Goal: Find specific page/section: Find specific page/section

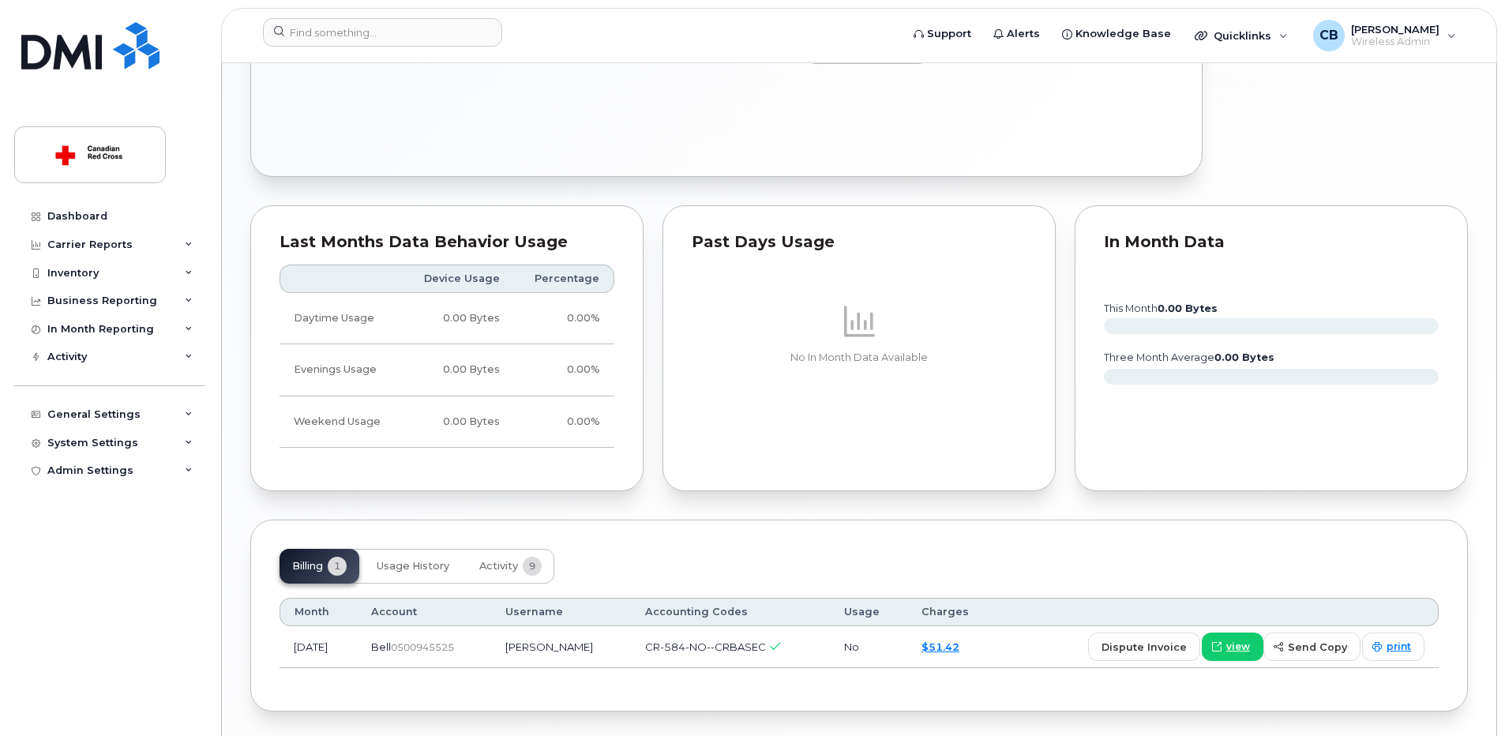
scroll to position [1081, 0]
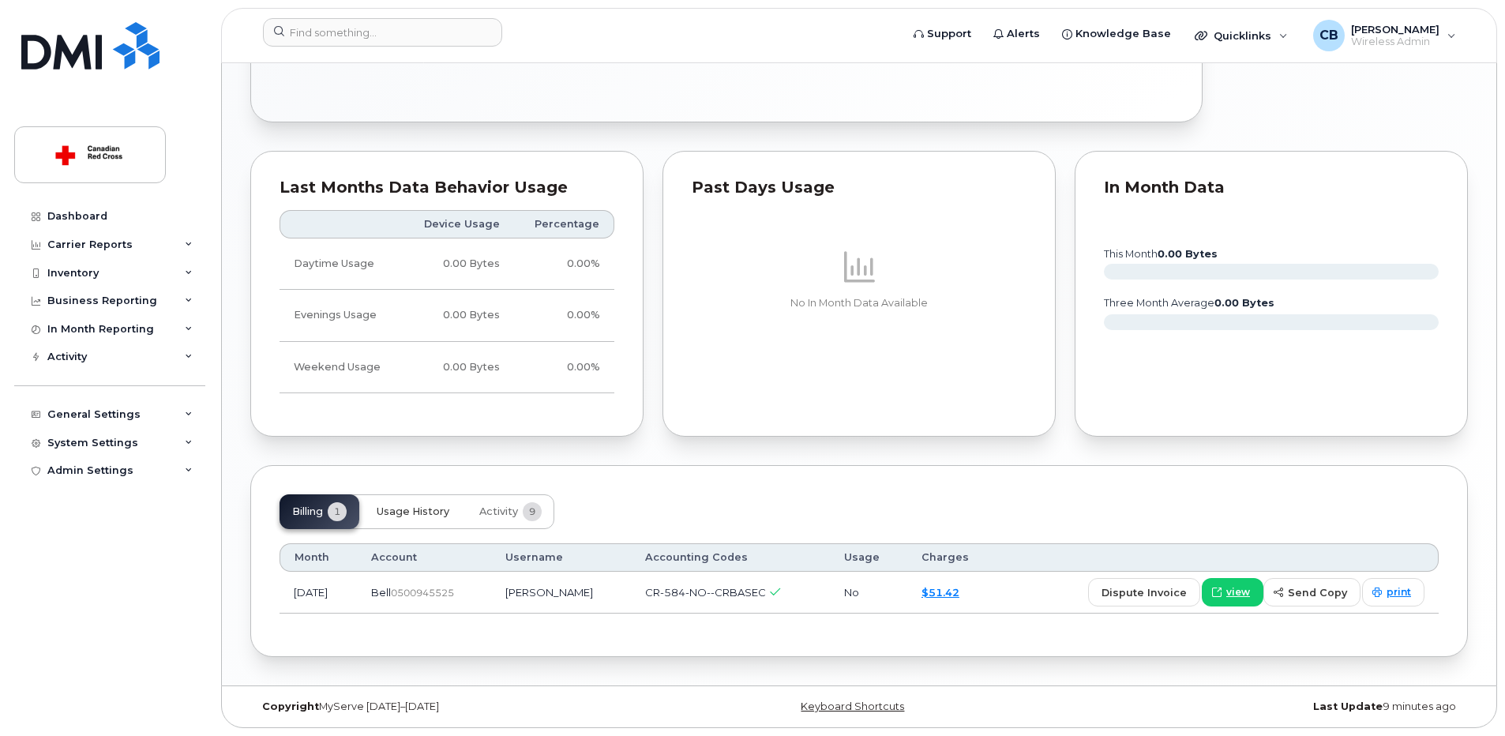
click at [429, 512] on span "Usage History" at bounding box center [413, 511] width 73 height 13
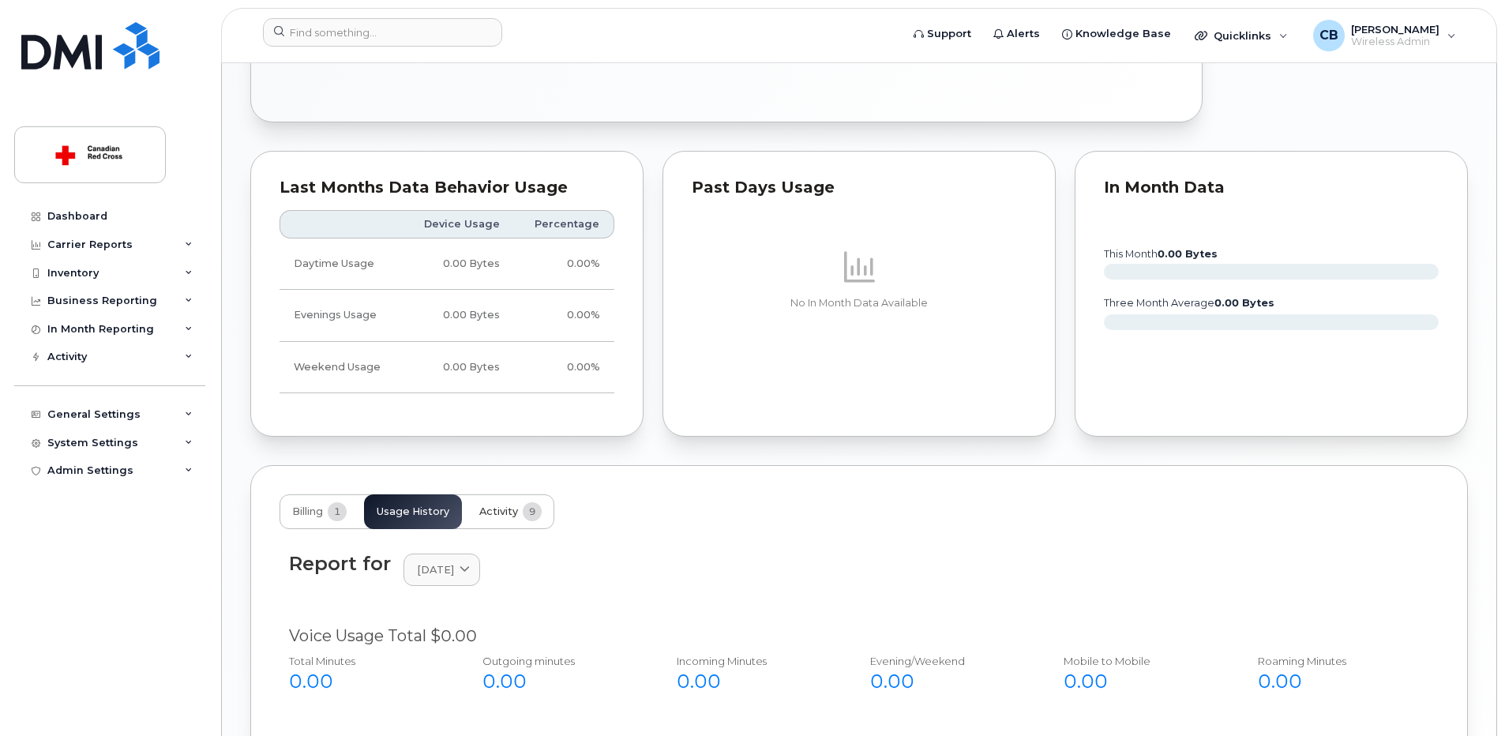
scroll to position [1239, 0]
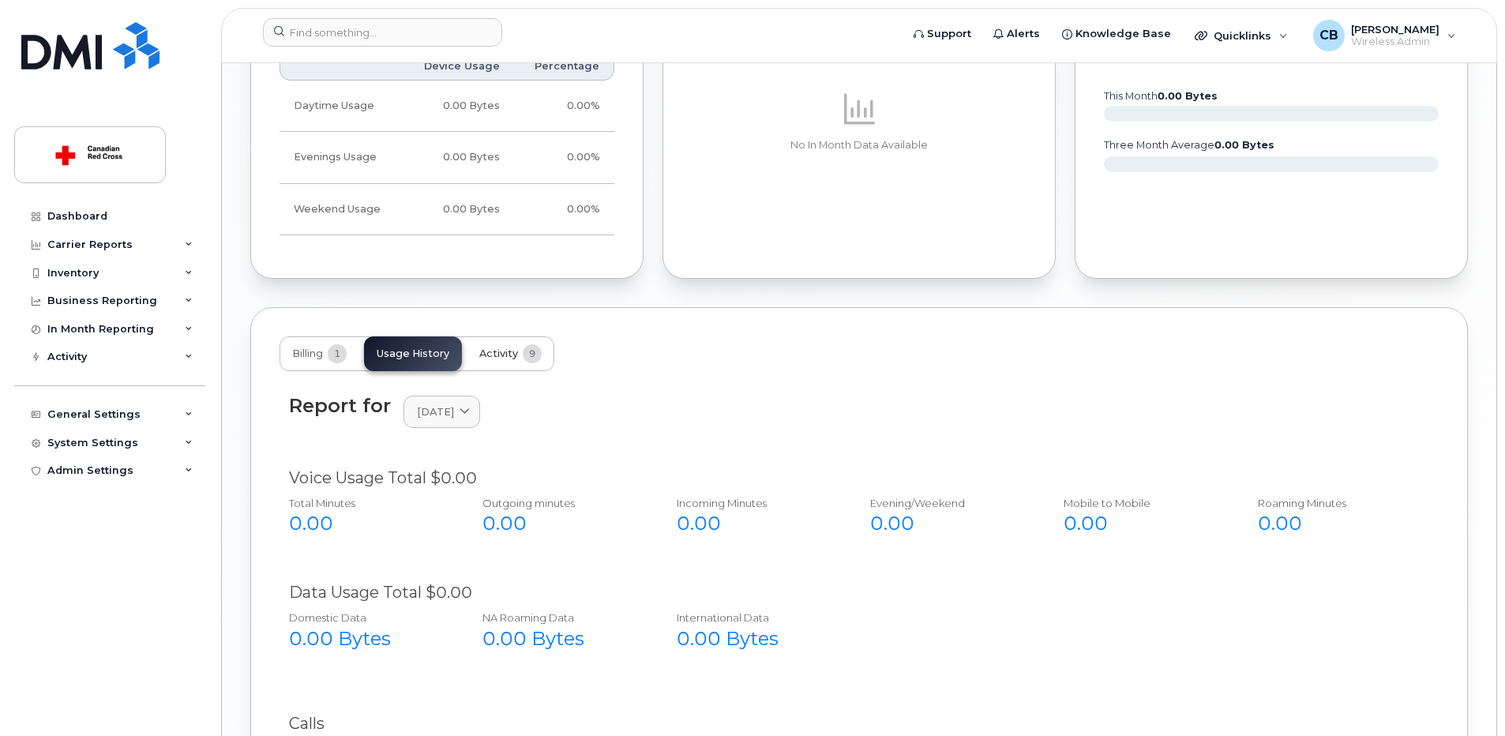
click at [503, 356] on span "Activity" at bounding box center [498, 353] width 39 height 13
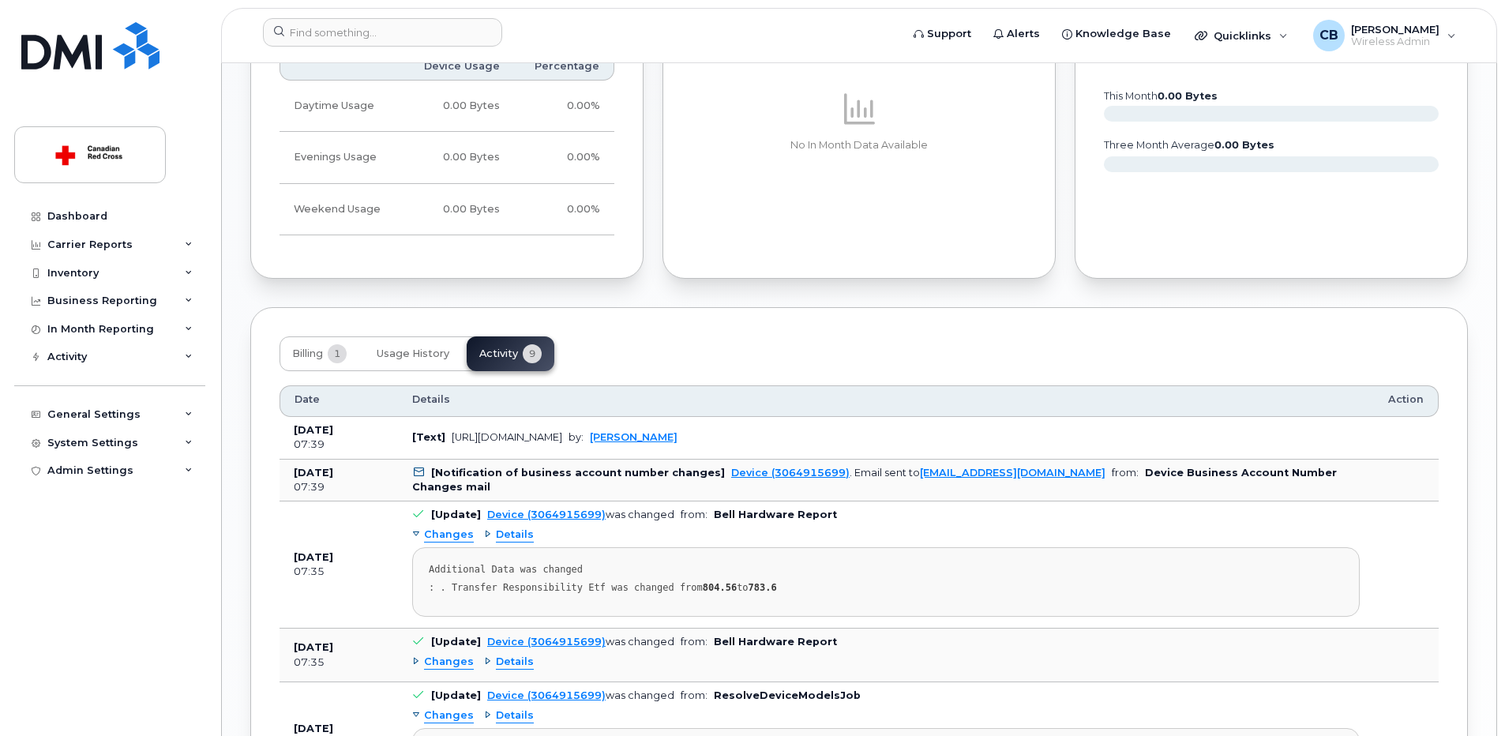
click at [418, 531] on div "Changes" at bounding box center [443, 535] width 62 height 15
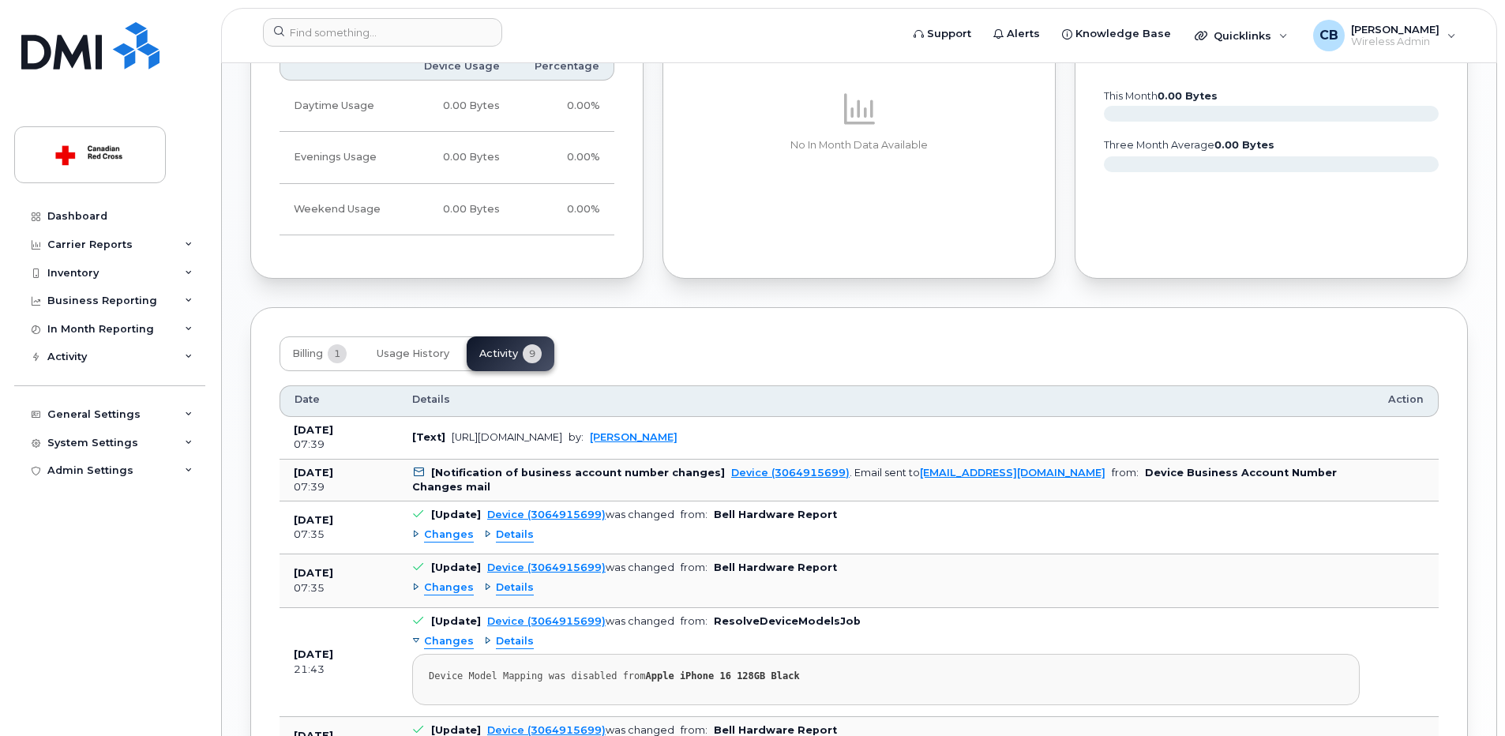
click at [420, 528] on div "Changes" at bounding box center [443, 535] width 62 height 15
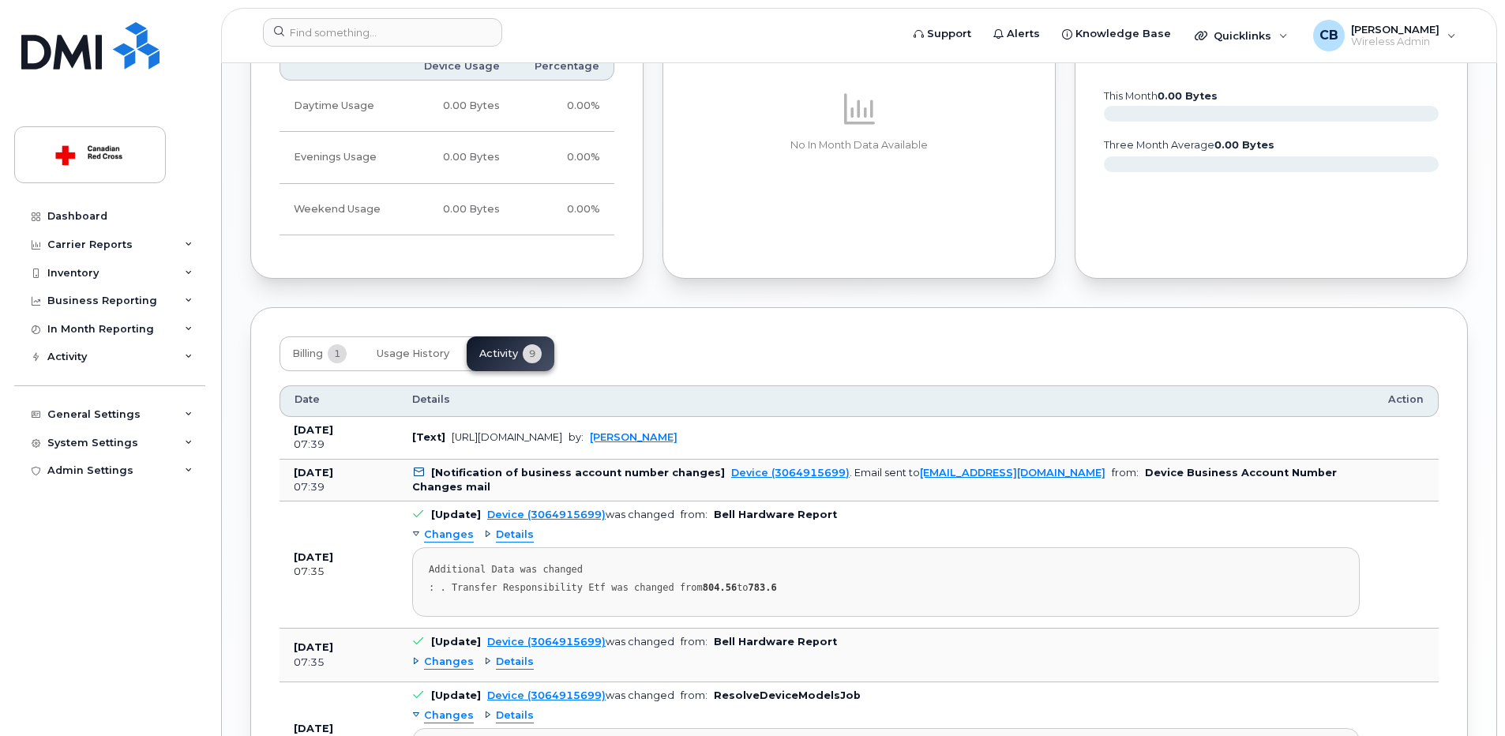
click at [509, 536] on span "Details" at bounding box center [515, 535] width 38 height 15
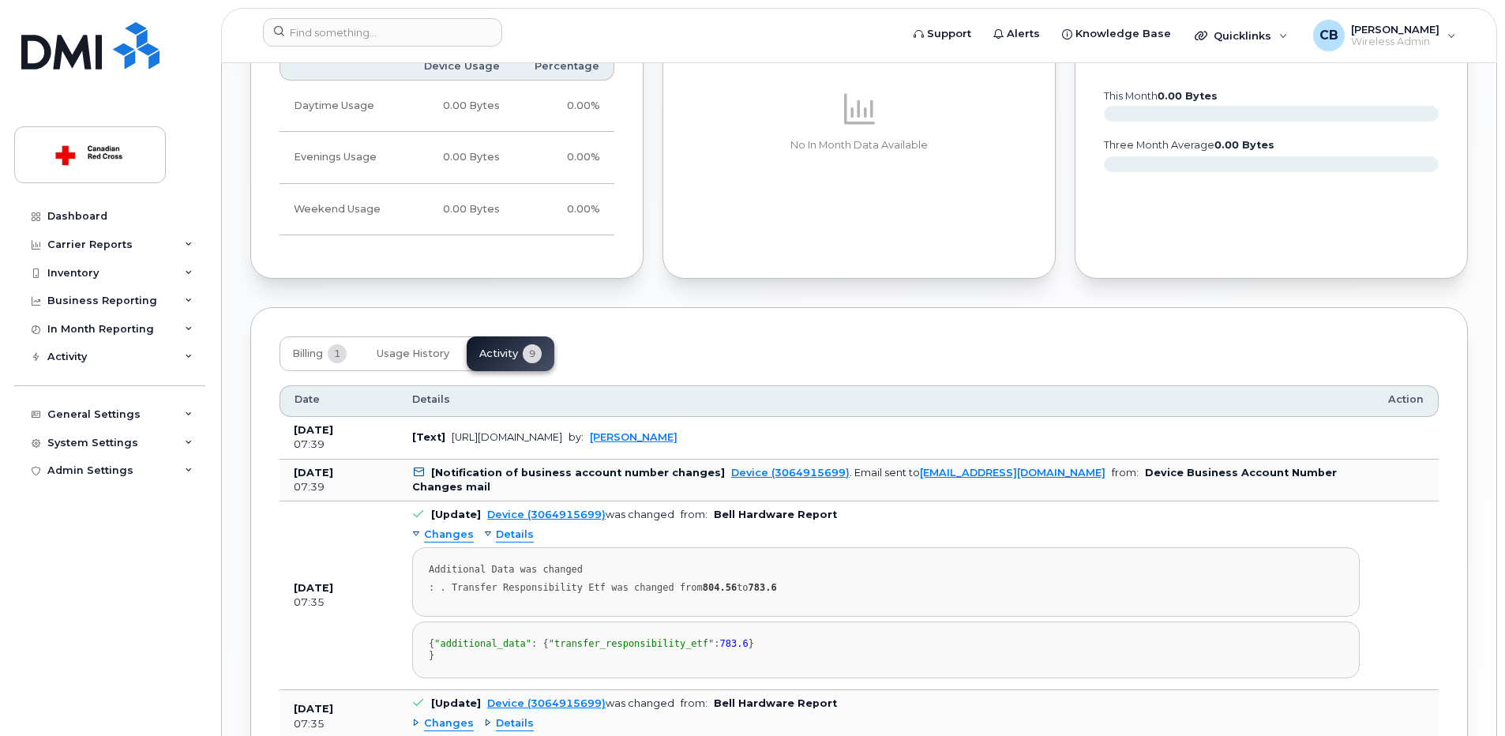
scroll to position [1397, 0]
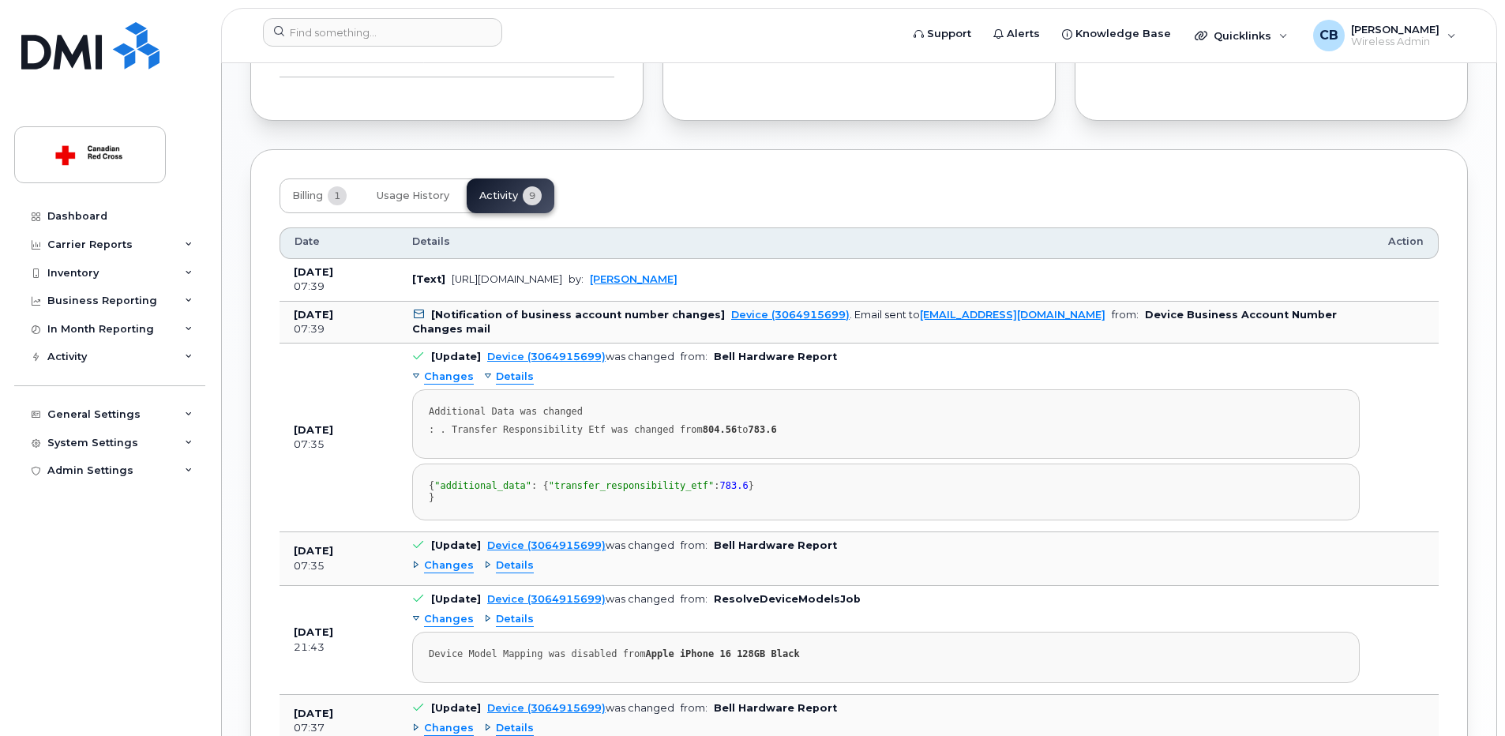
click at [506, 573] on span "Details" at bounding box center [515, 565] width 38 height 15
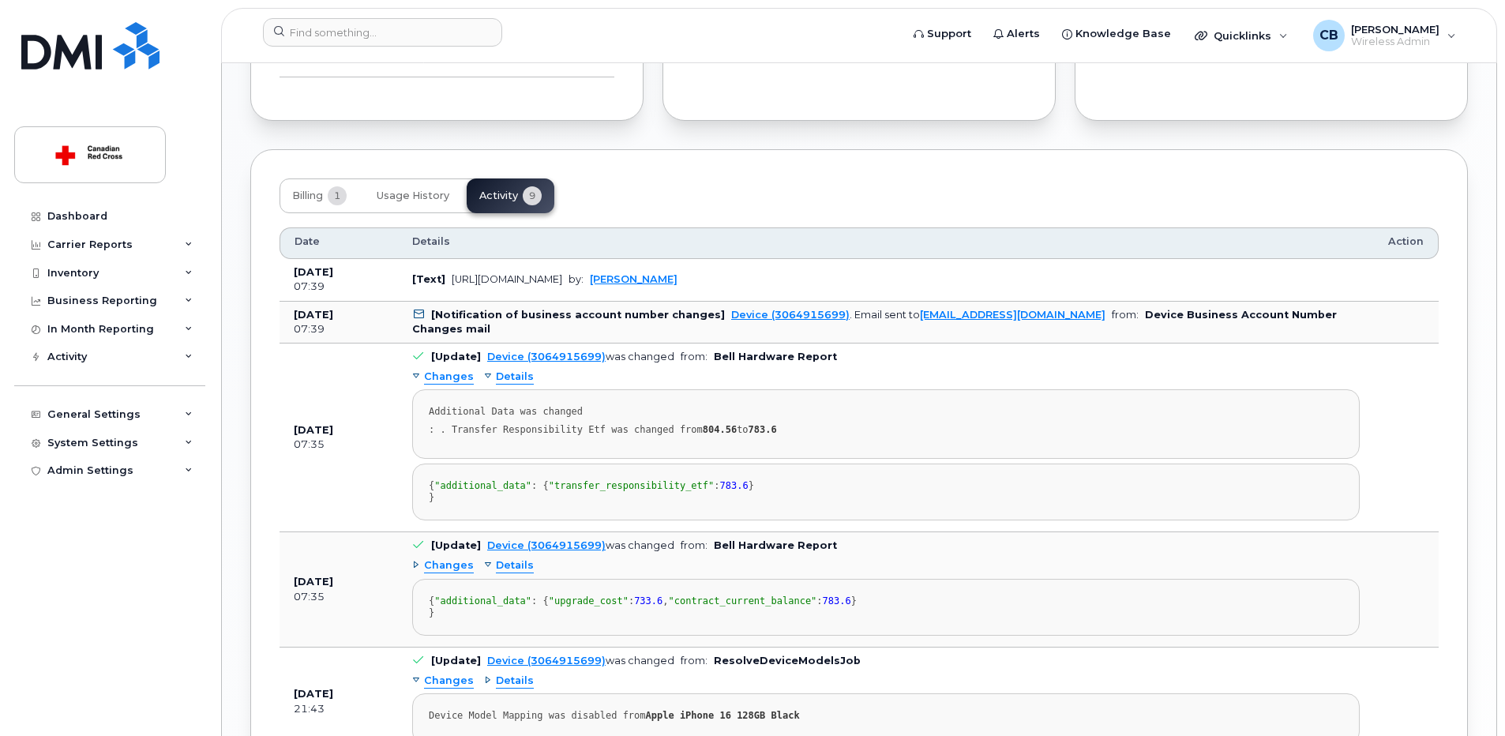
scroll to position [1555, 0]
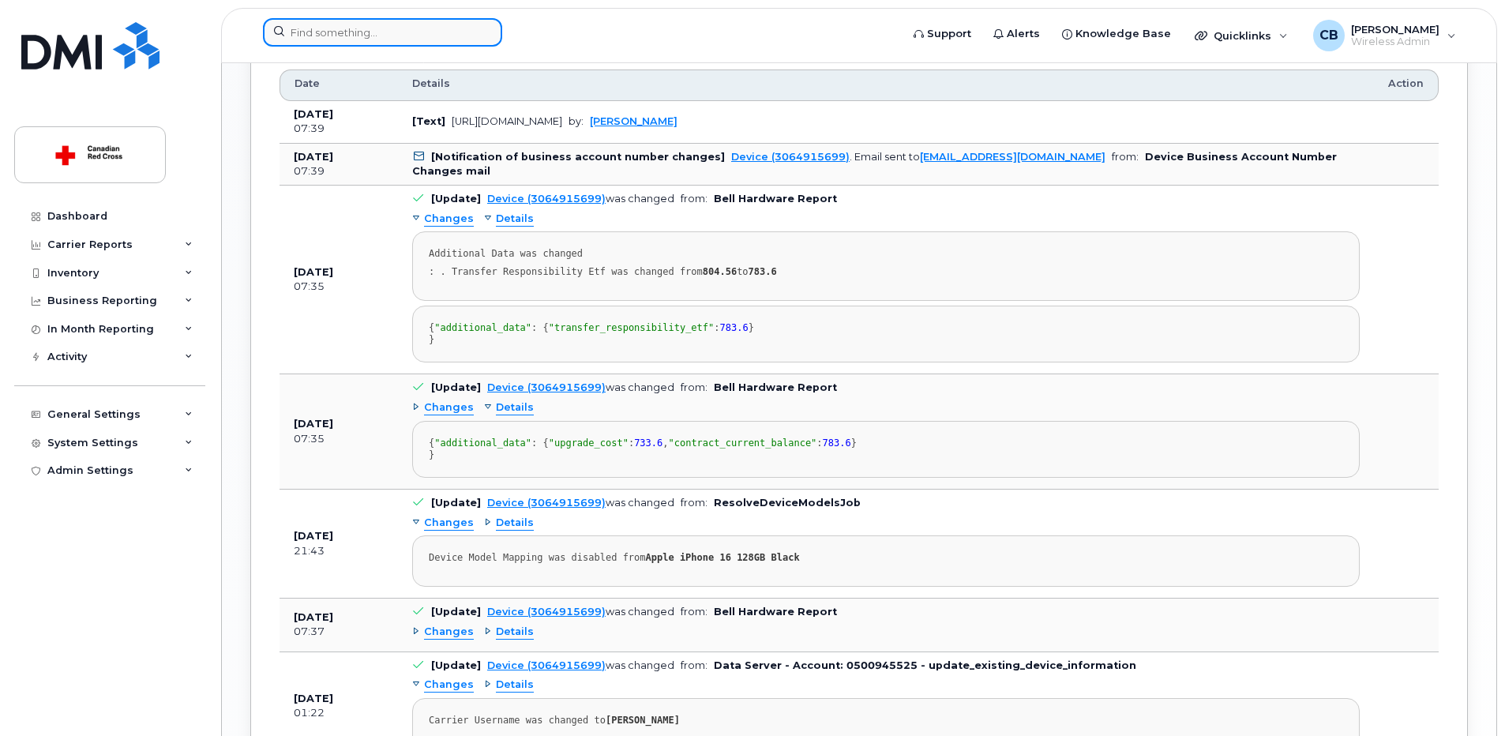
click at [377, 32] on input at bounding box center [382, 32] width 239 height 28
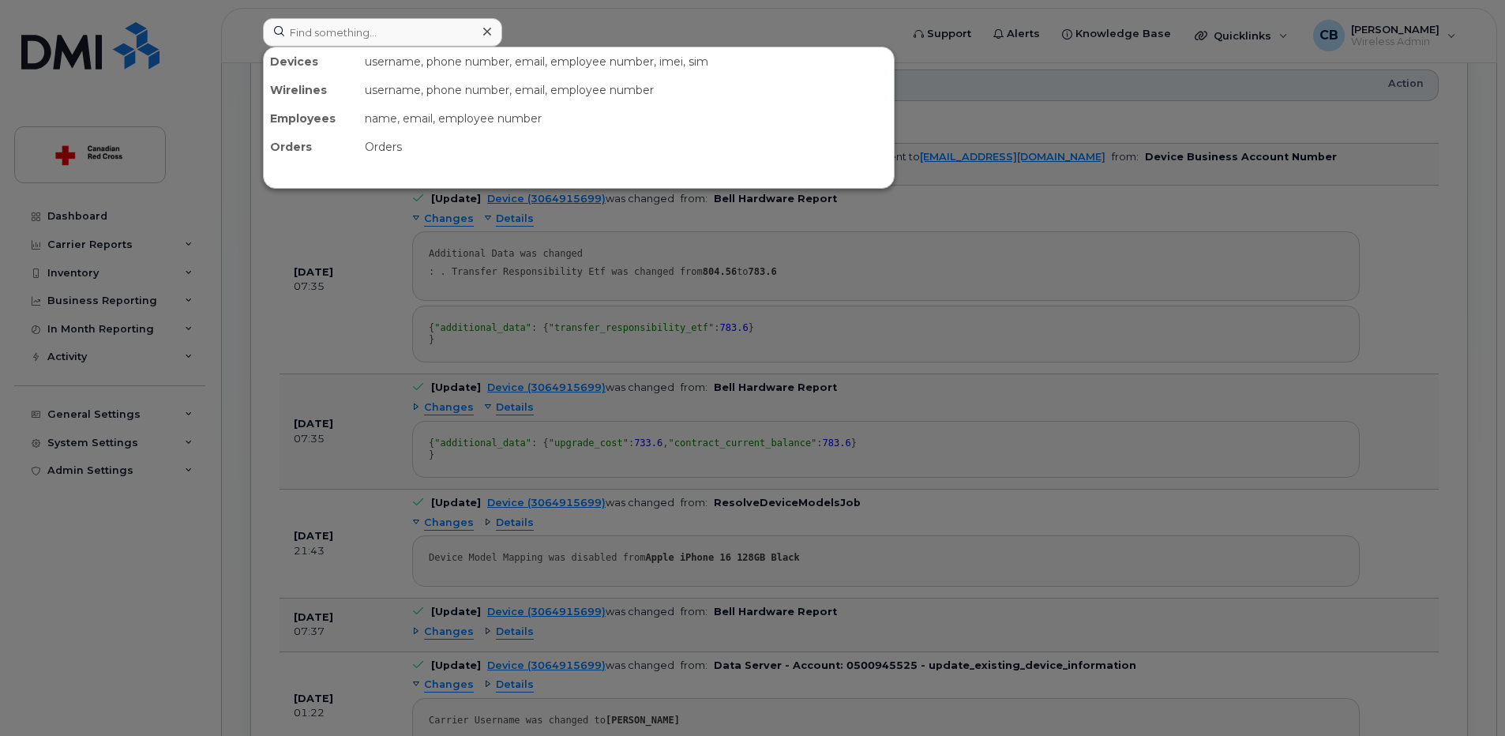
click at [95, 438] on div at bounding box center [752, 368] width 1505 height 736
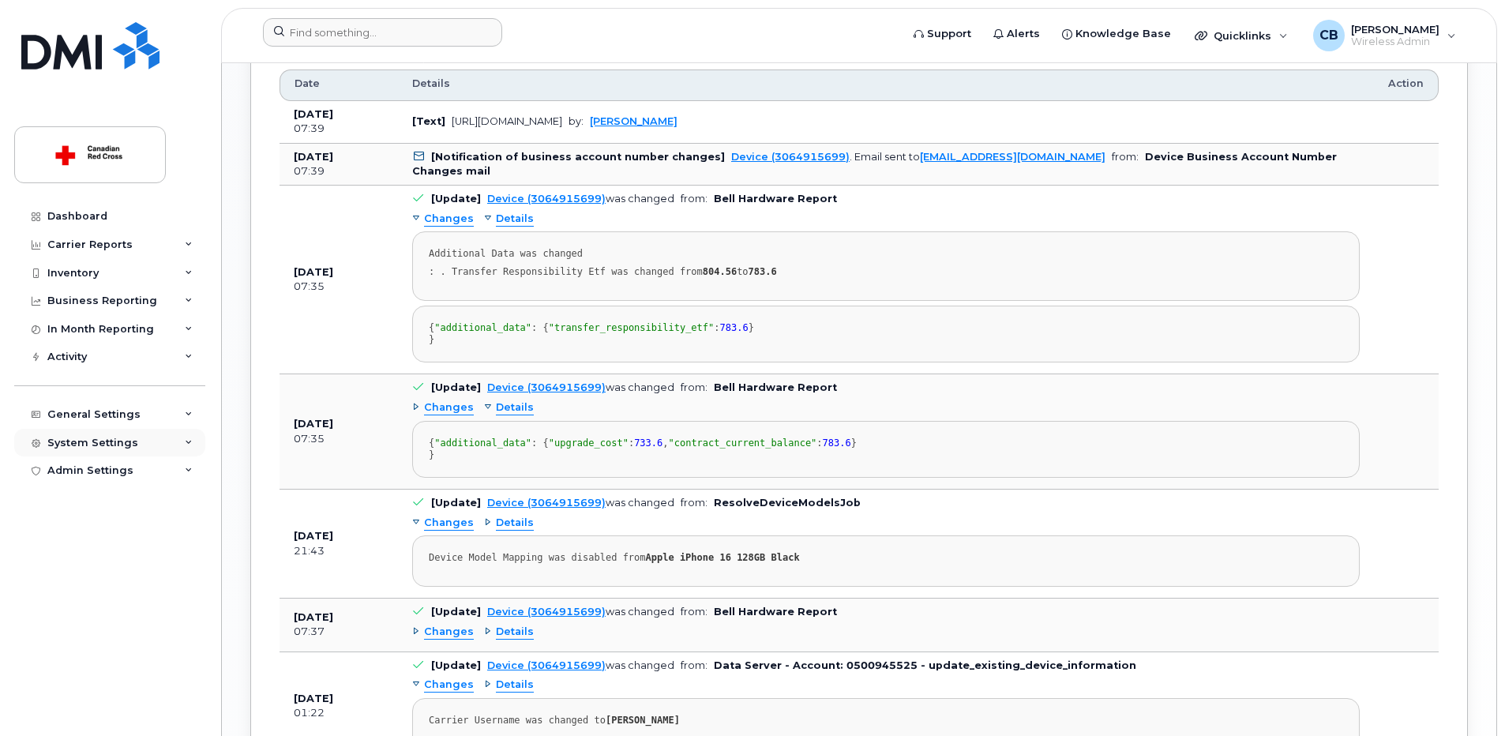
click at [96, 438] on div "System Settings" at bounding box center [92, 443] width 91 height 13
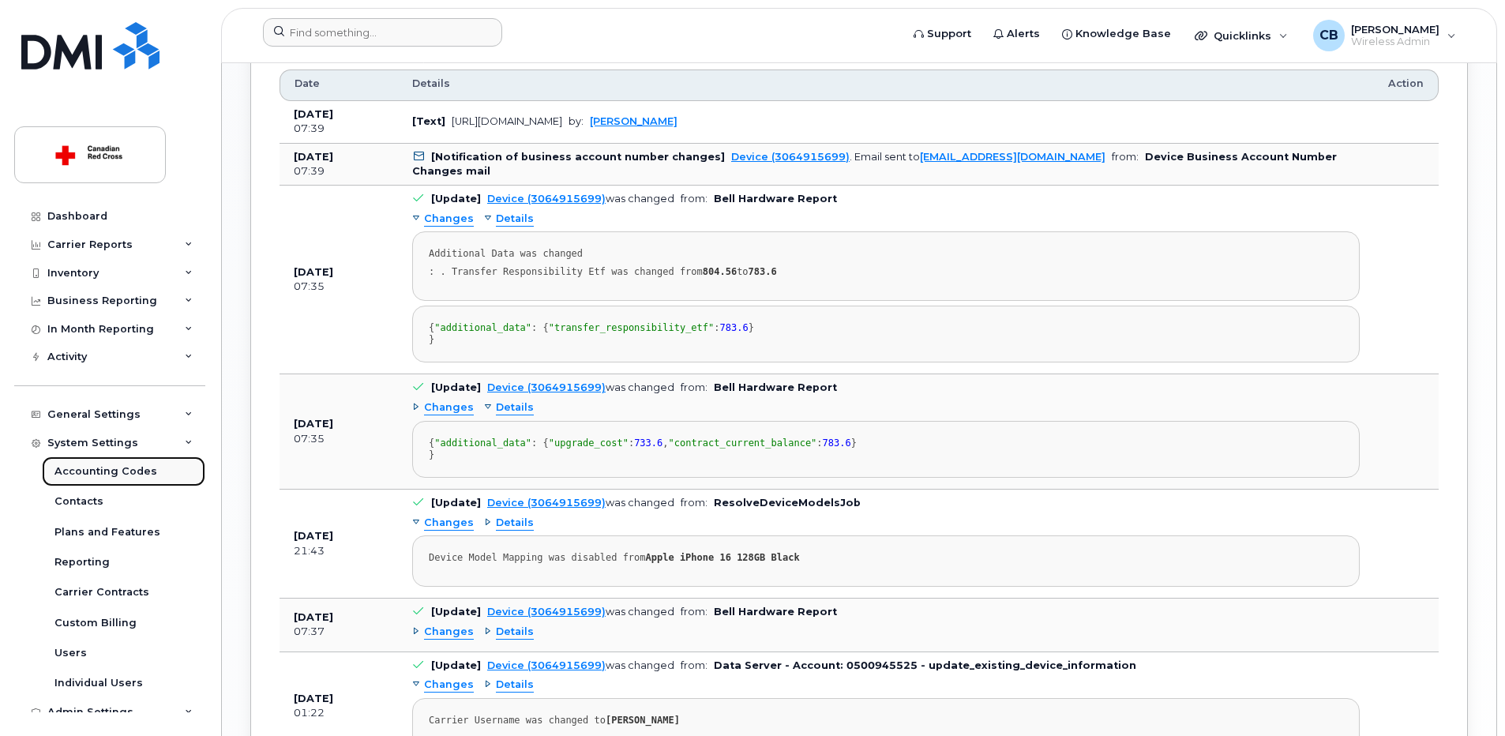
click at [88, 473] on div "Accounting Codes" at bounding box center [105, 471] width 103 height 14
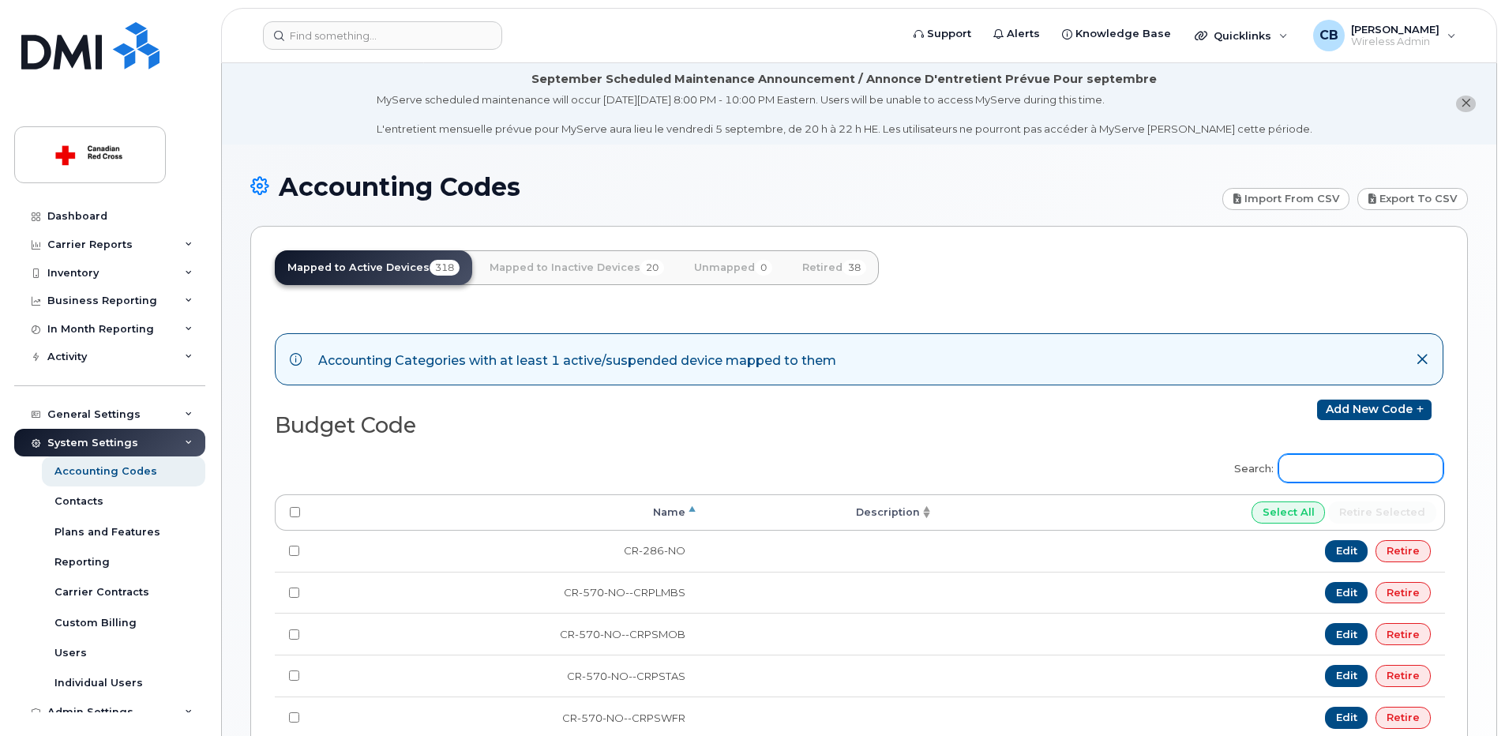
click at [1374, 462] on input "Search:" at bounding box center [1361, 468] width 165 height 28
paste input "HW-745-ON-ONNU"
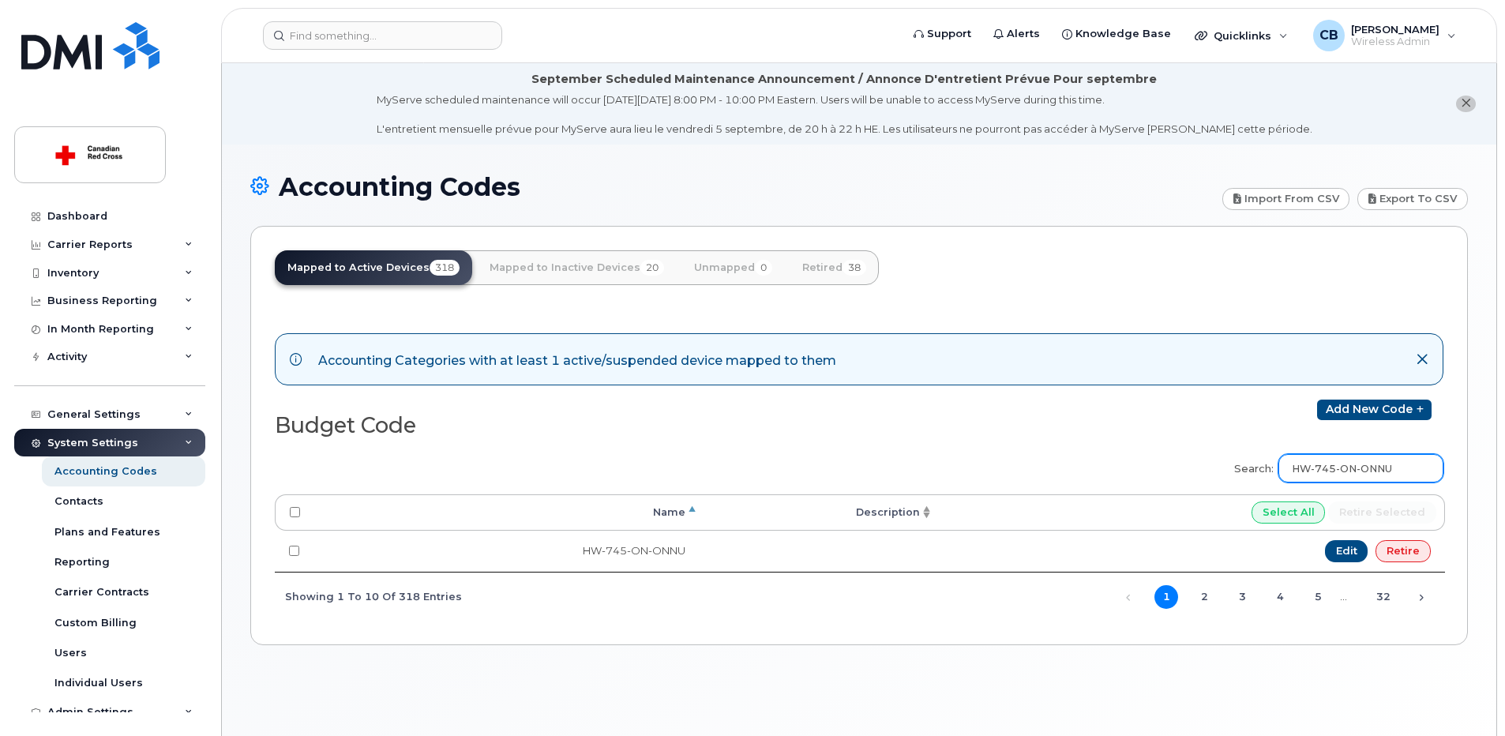
drag, startPoint x: 1414, startPoint y: 468, endPoint x: 1290, endPoint y: 470, distance: 124.0
click at [1290, 470] on label "Search: HW-745-ON-ONNU" at bounding box center [1334, 466] width 220 height 44
paste input "EM-340-QC"
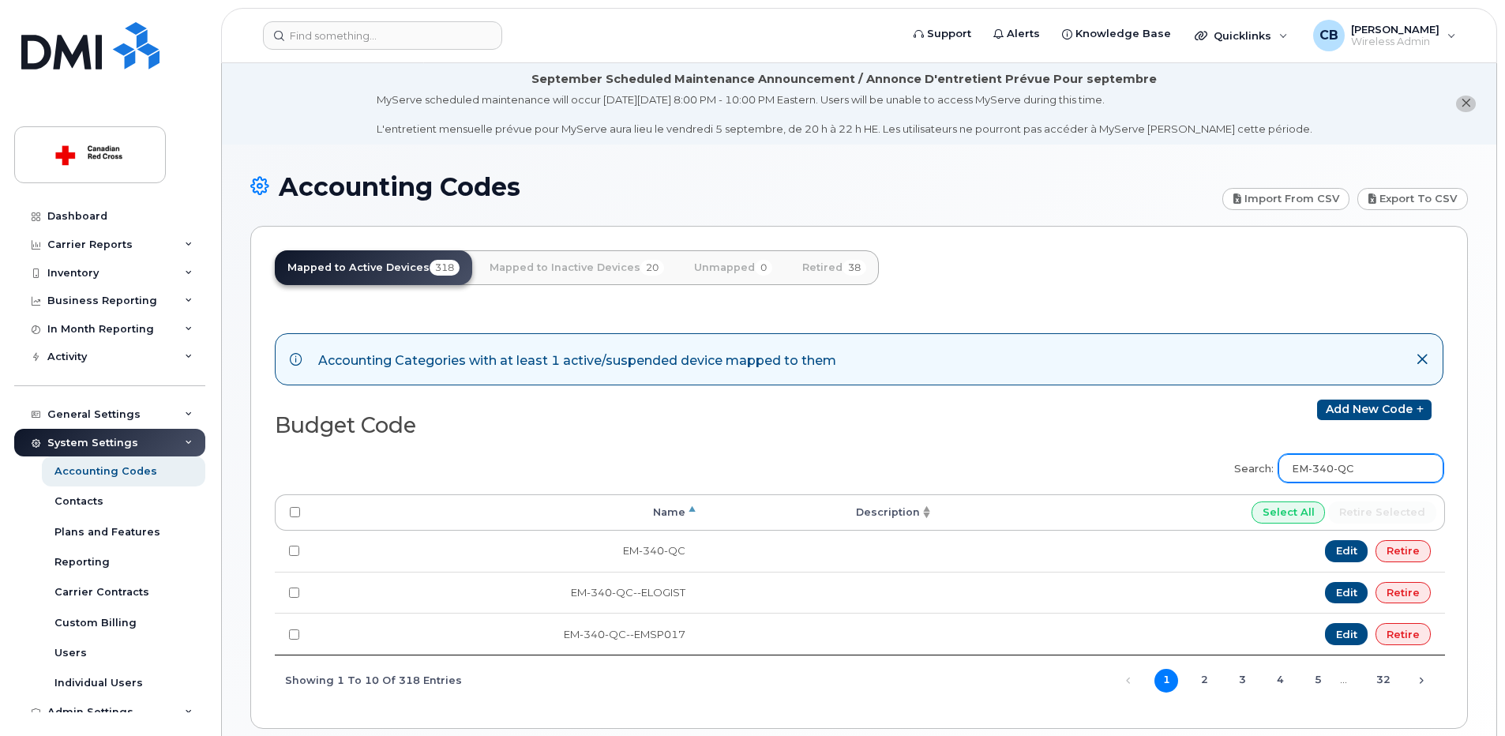
drag, startPoint x: 1332, startPoint y: 471, endPoint x: 1306, endPoint y: 471, distance: 26.1
click at [1306, 471] on input "EM-340-QC" at bounding box center [1361, 468] width 165 height 28
paste input "80-QC-EMSP019"
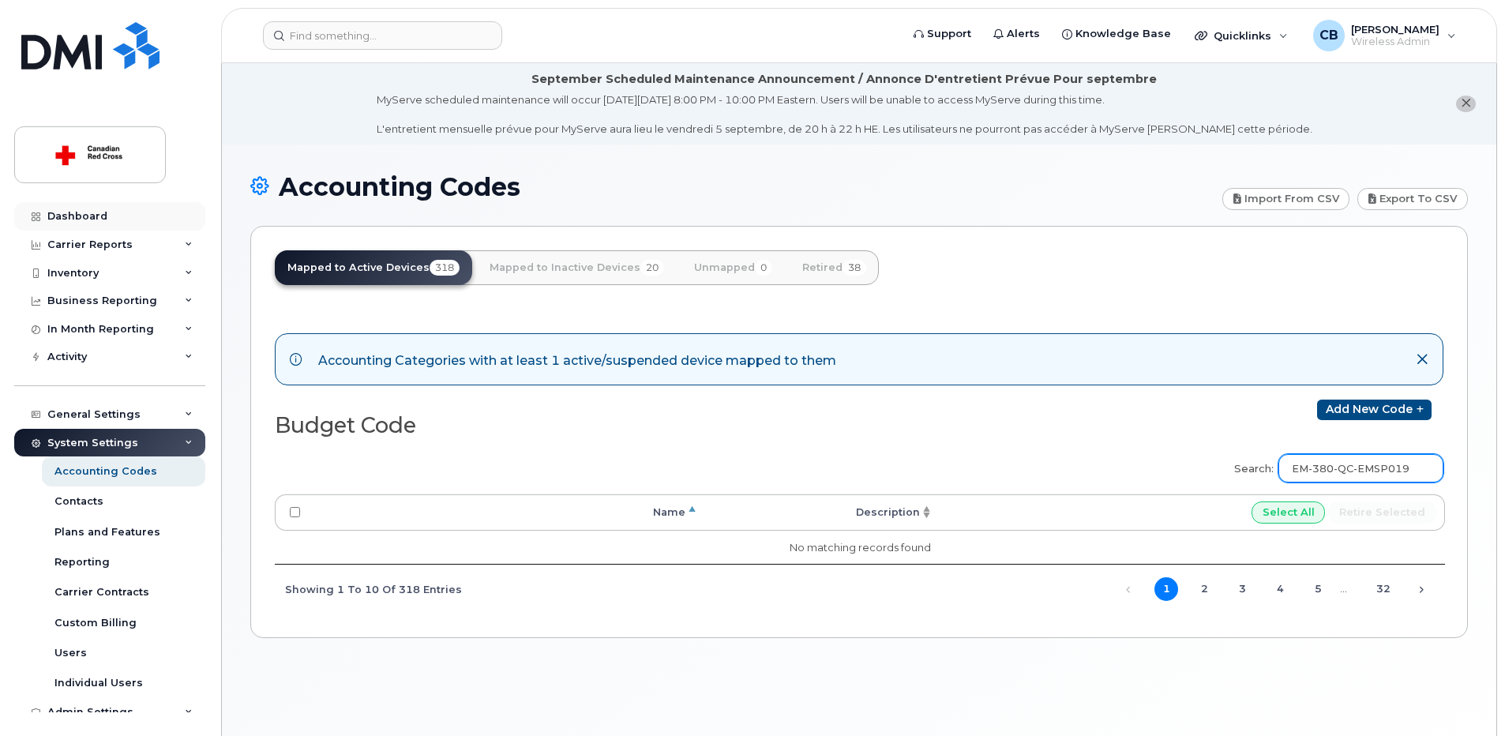
type input "EM-380-QC-EMSP019"
click at [87, 213] on div "Dashboard" at bounding box center [77, 216] width 60 height 13
